Goal: Transaction & Acquisition: Purchase product/service

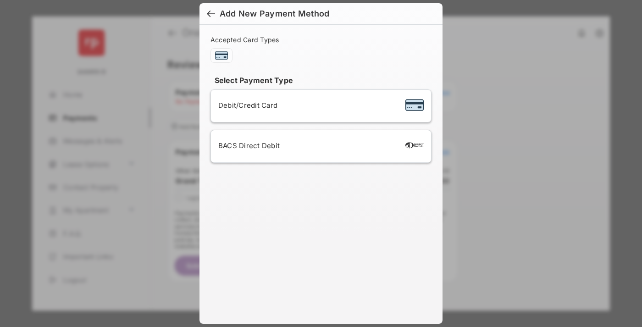
click at [319, 146] on div "BACS Direct Debit" at bounding box center [321, 146] width 206 height 17
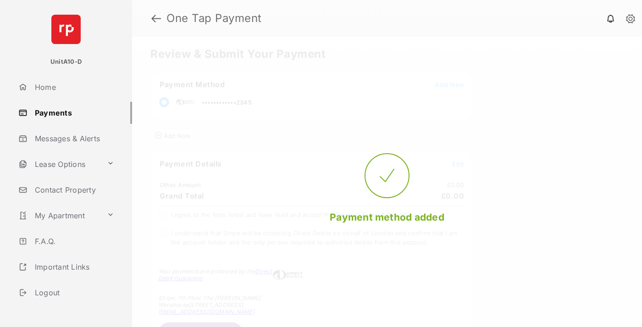
click at [458, 164] on span "Edit" at bounding box center [458, 164] width 12 height 8
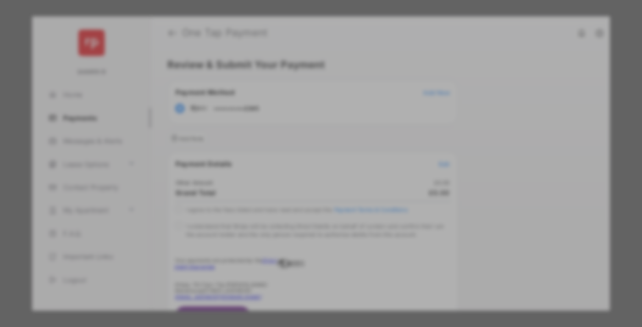
click at [304, 150] on div "Other Amount" at bounding box center [304, 155] width 149 height 16
type input "***"
click at [290, 231] on button "Save" at bounding box center [290, 242] width 46 height 22
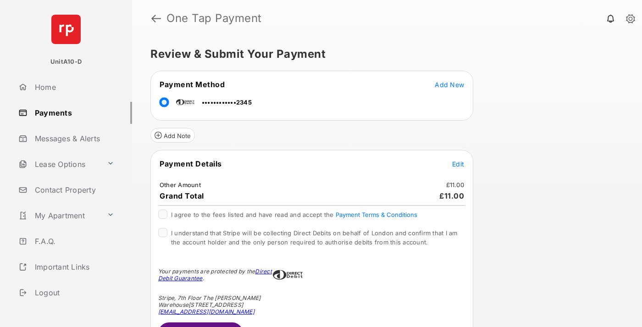
click at [458, 164] on span "Edit" at bounding box center [458, 164] width 12 height 8
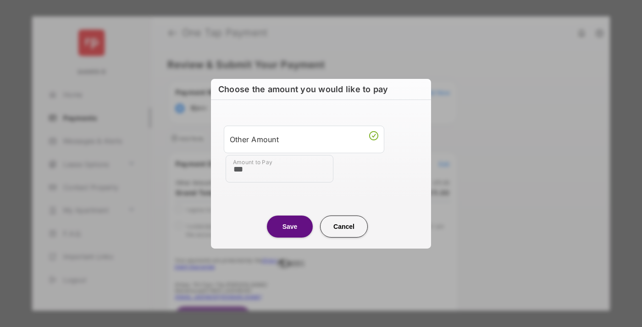
click at [290, 226] on button "Save" at bounding box center [290, 226] width 46 height 22
